Goal: Information Seeking & Learning: Learn about a topic

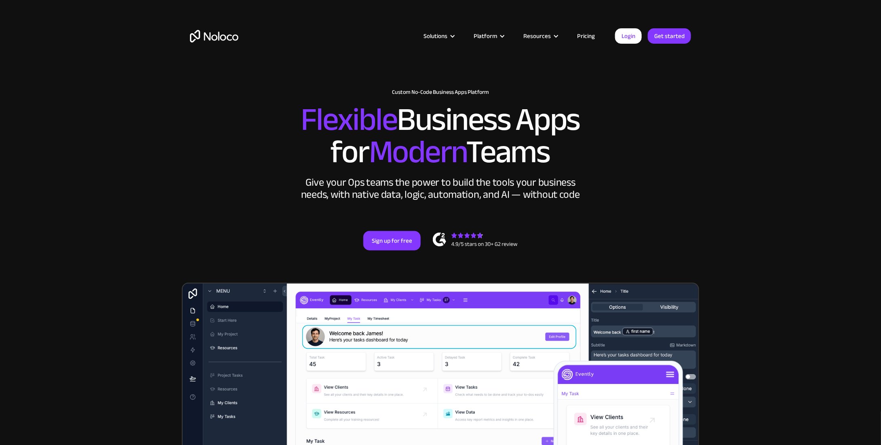
click at [586, 34] on link "Pricing" at bounding box center [586, 36] width 38 height 11
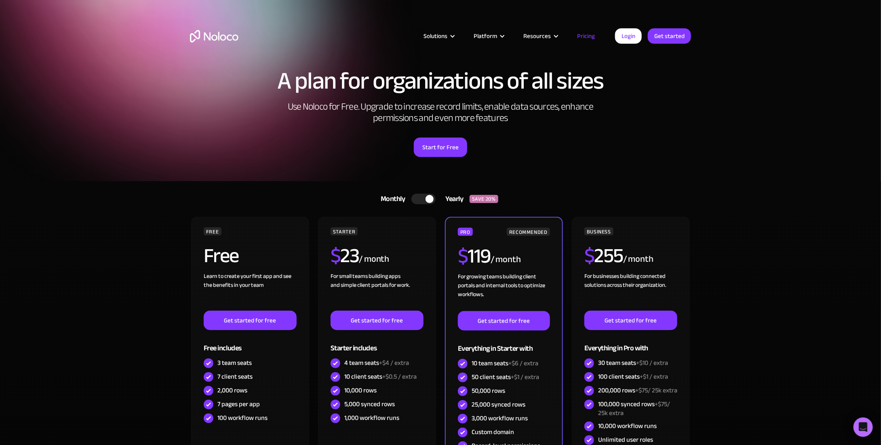
click at [416, 198] on div at bounding box center [424, 199] width 24 height 11
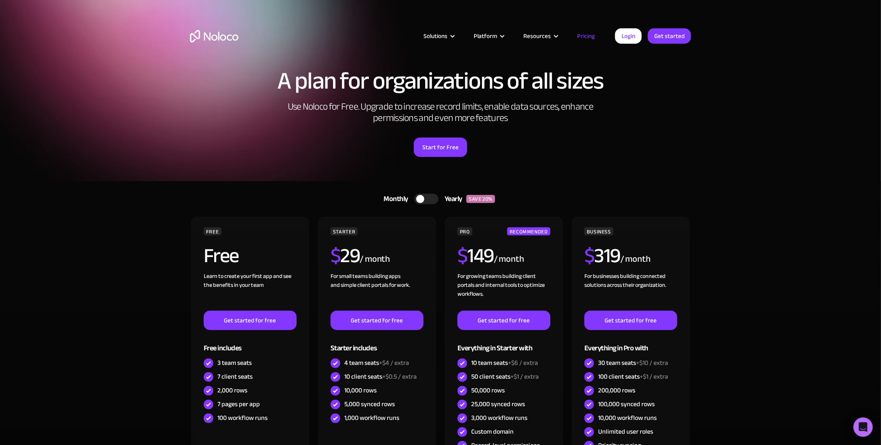
click at [431, 198] on div at bounding box center [426, 199] width 24 height 11
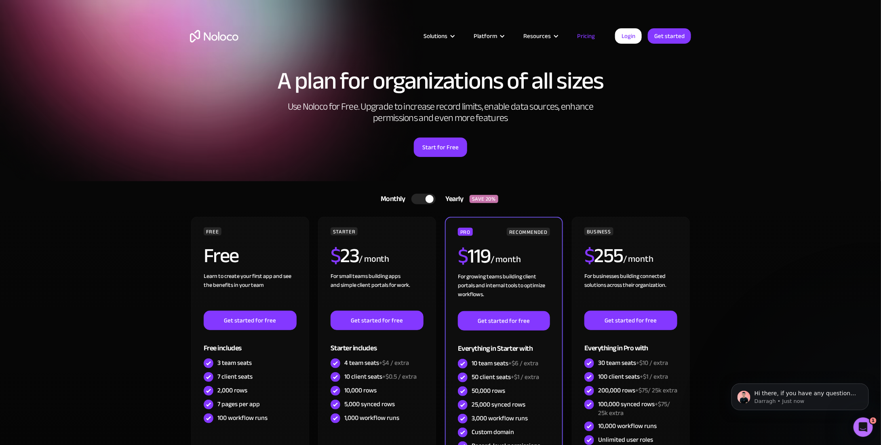
click at [695, 112] on div "A plan for organizations of all sizes Use Noloco for Free. Upgrade to increase …" at bounding box center [441, 121] width 518 height 120
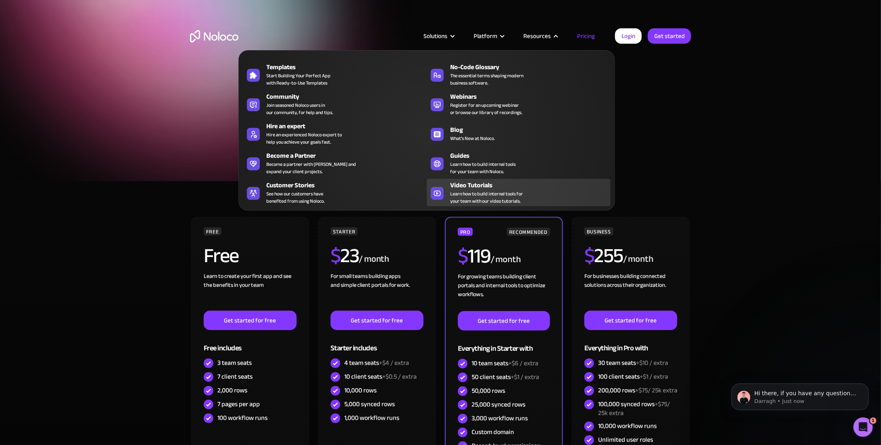
click at [502, 191] on span "Learn how to build internal tools for your team with our video tutorials." at bounding box center [486, 197] width 73 height 15
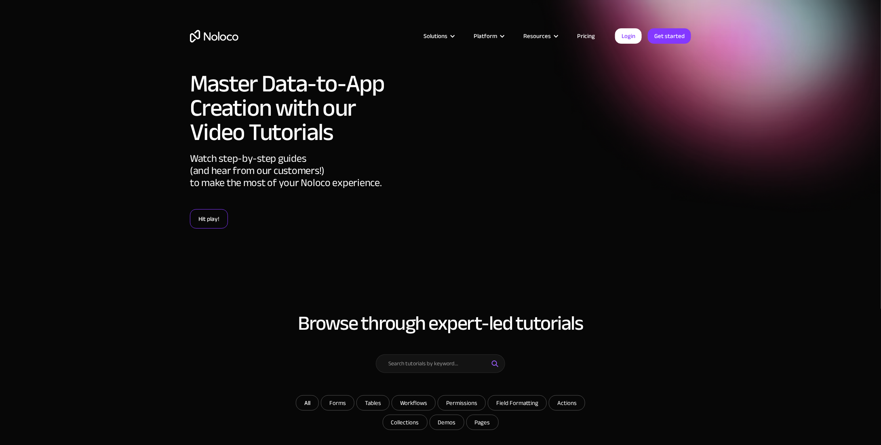
click at [214, 218] on link "Hit play!" at bounding box center [209, 218] width 38 height 19
